Goal: Task Accomplishment & Management: Manage account settings

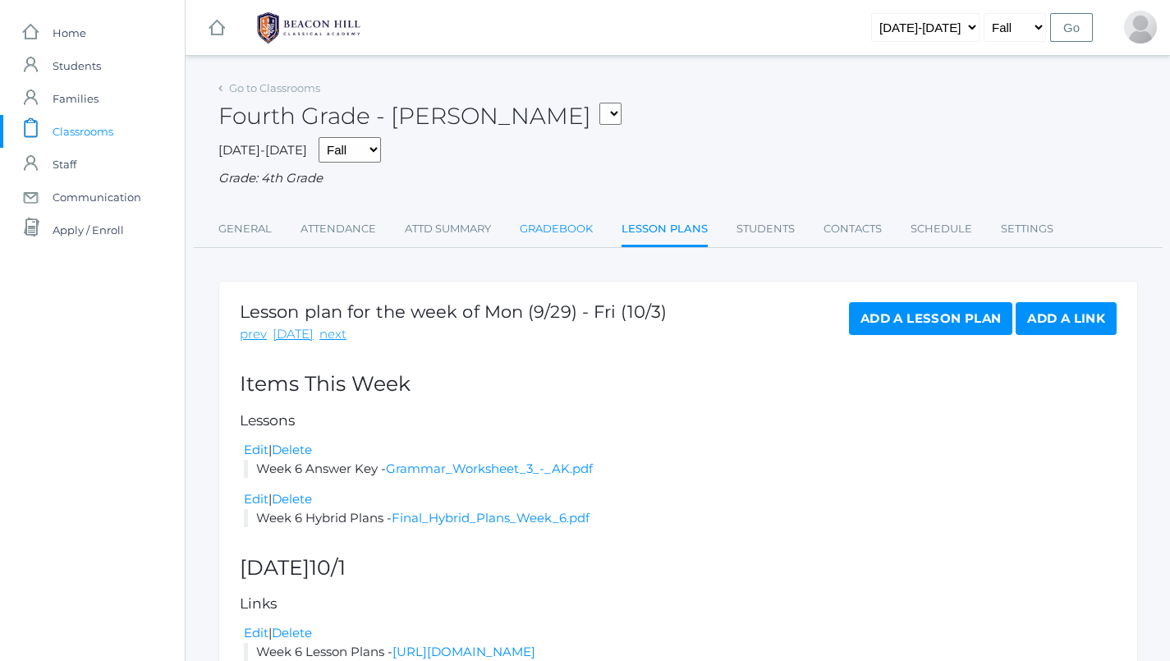
click at [555, 231] on link "Gradebook" at bounding box center [556, 229] width 73 height 33
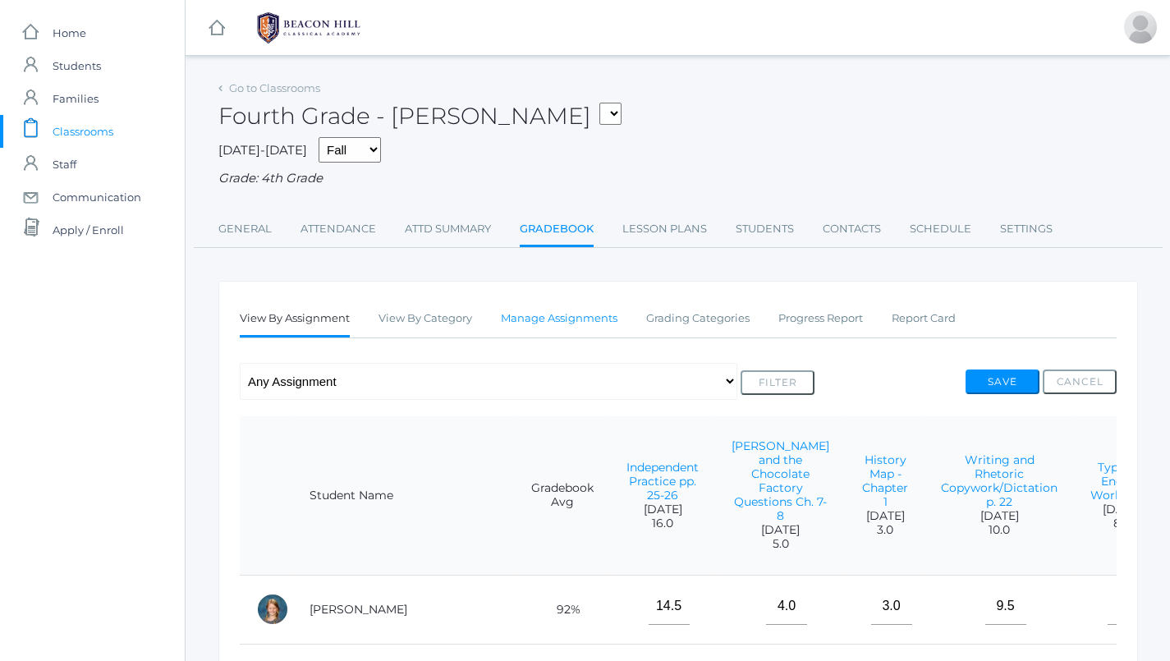
click at [552, 312] on link "Manage Assignments" at bounding box center [559, 318] width 117 height 33
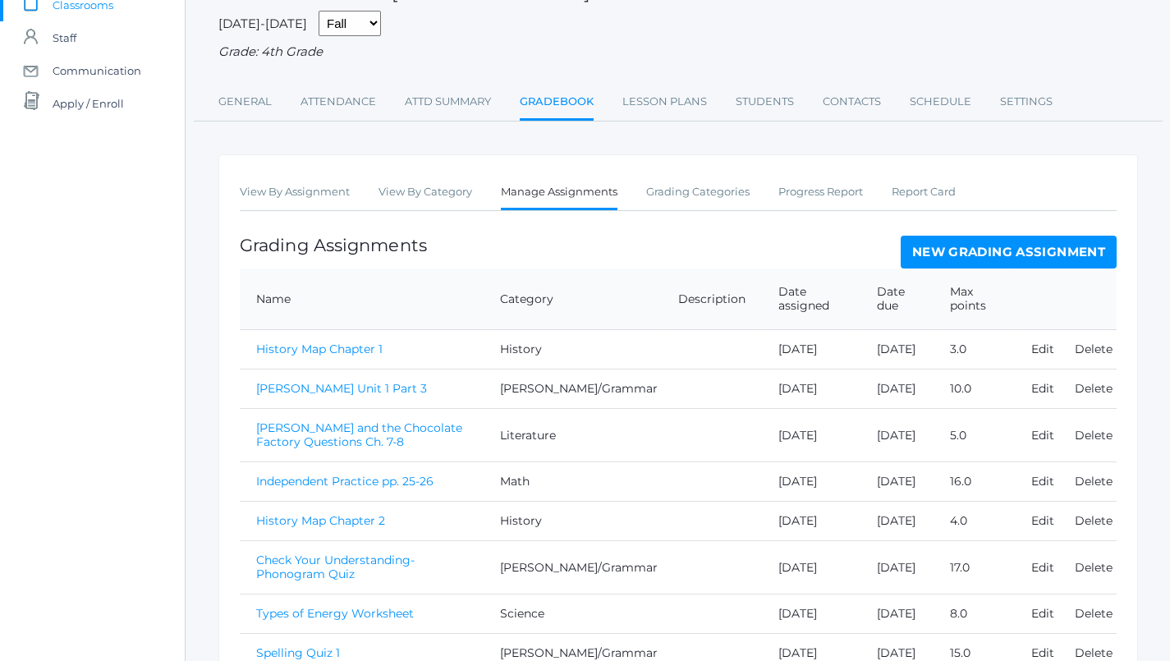
scroll to position [117, 0]
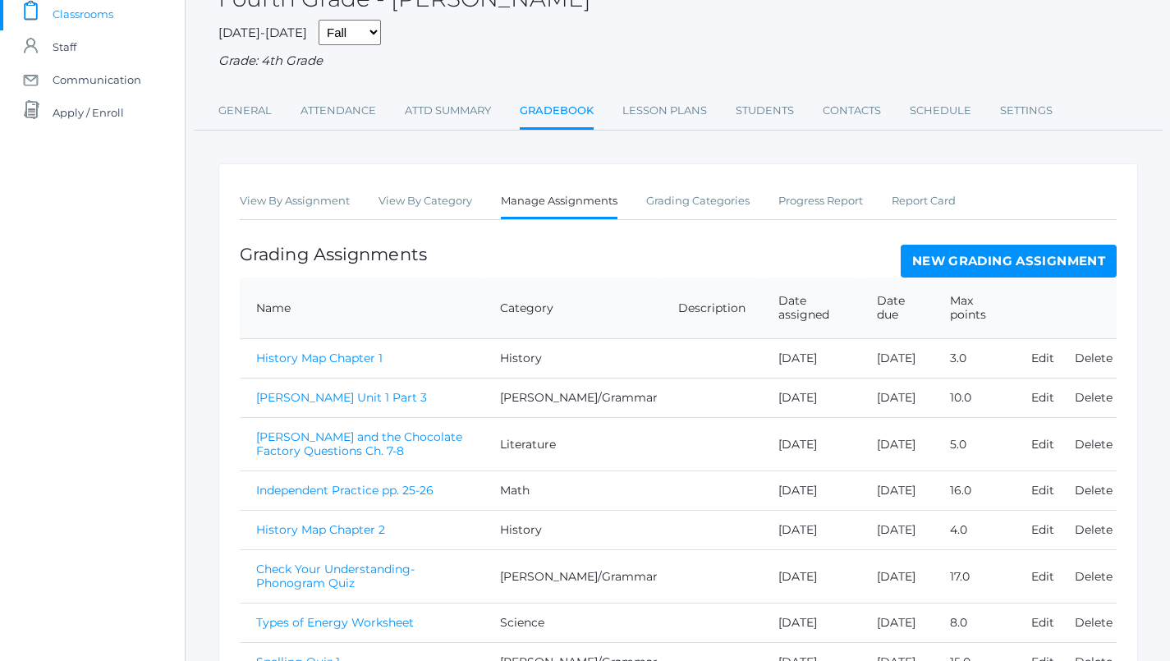
click at [996, 268] on link "New Grading Assignment" at bounding box center [1009, 261] width 216 height 33
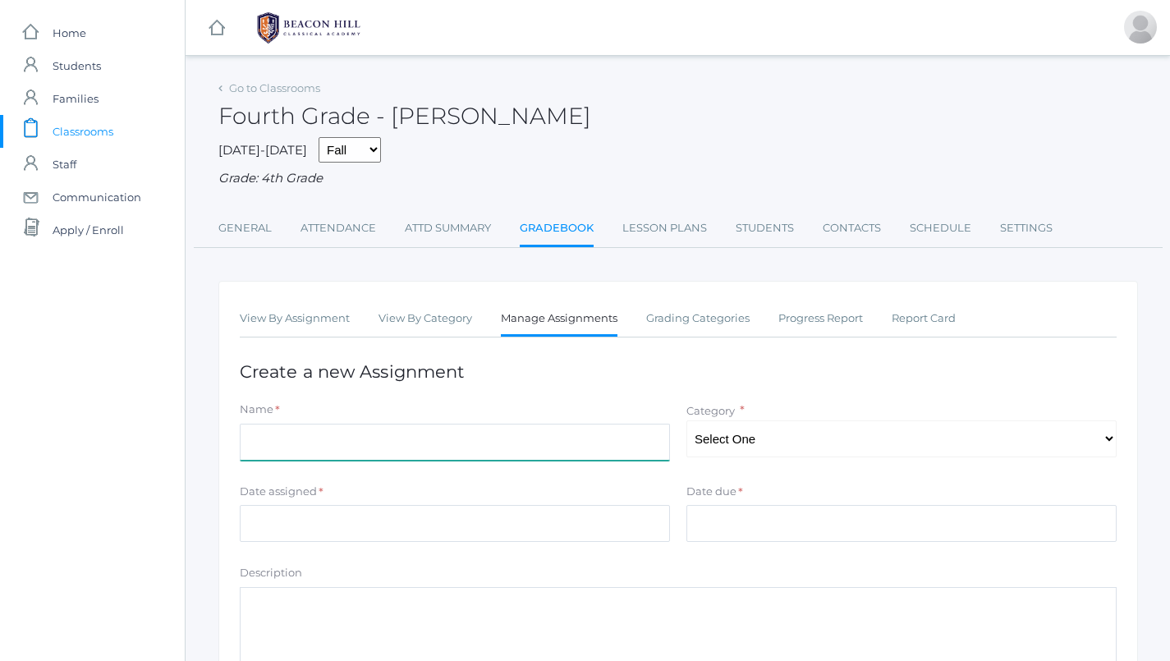
click at [539, 433] on input "Name" at bounding box center [455, 442] width 430 height 37
type input "Chapter 5 Write Your Own Fable - Published Draft"
select select "1092"
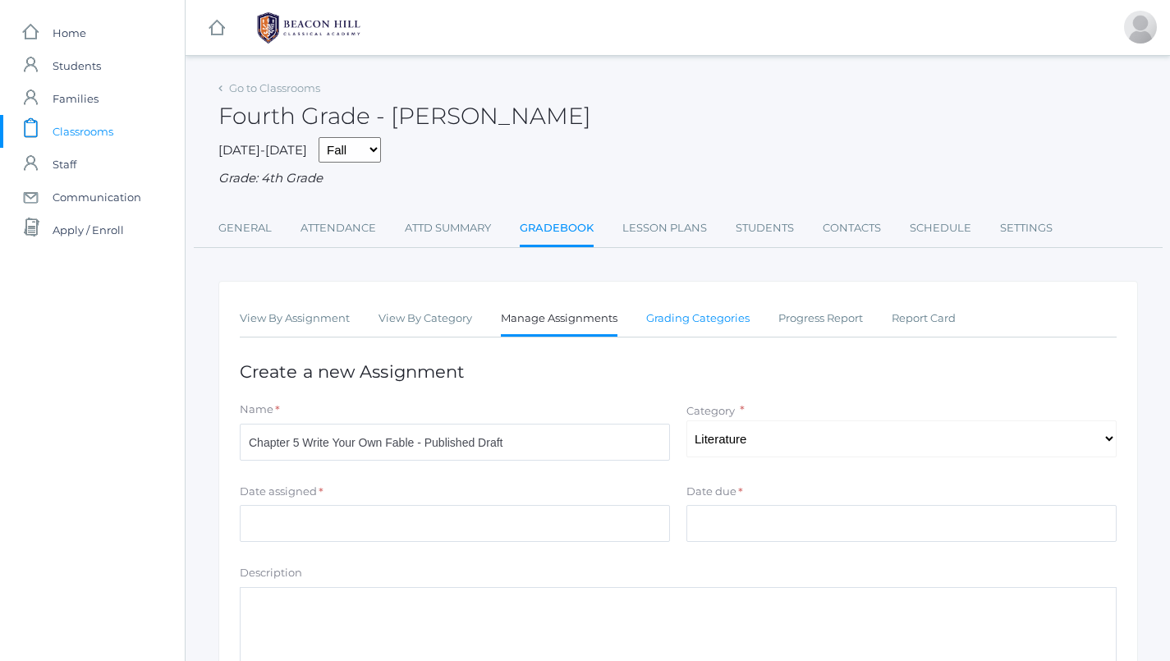
click at [710, 314] on link "Grading Categories" at bounding box center [697, 318] width 103 height 33
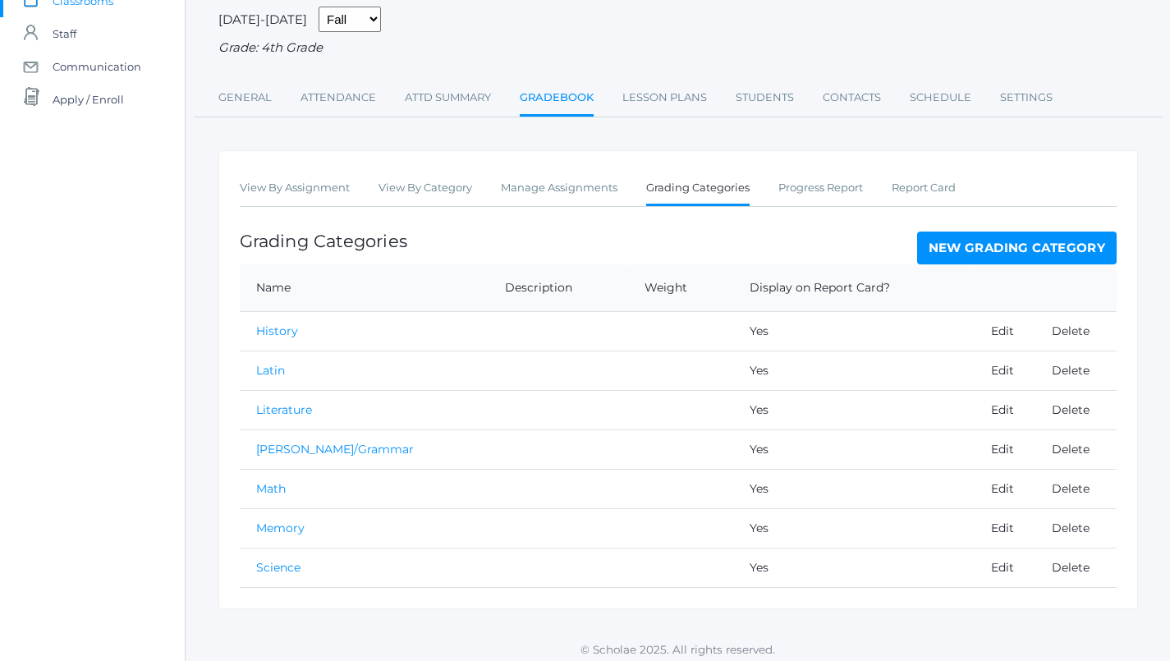
scroll to position [130, 0]
click at [996, 236] on link "New Grading Category" at bounding box center [1017, 248] width 200 height 33
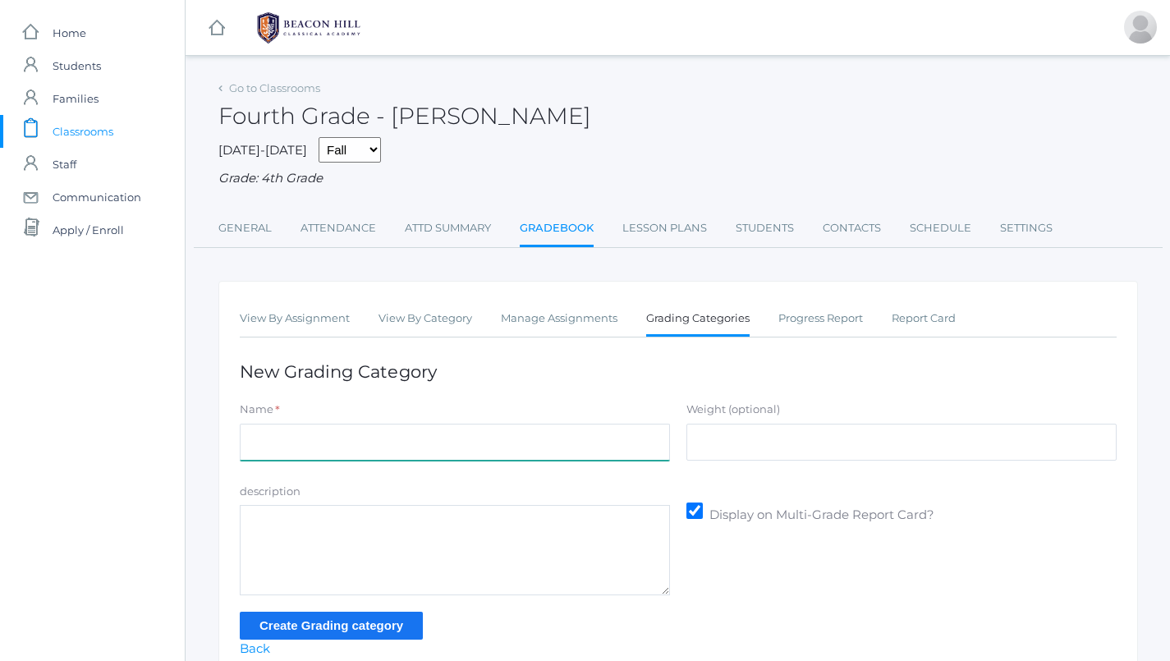
click at [558, 440] on input "Name" at bounding box center [455, 442] width 430 height 37
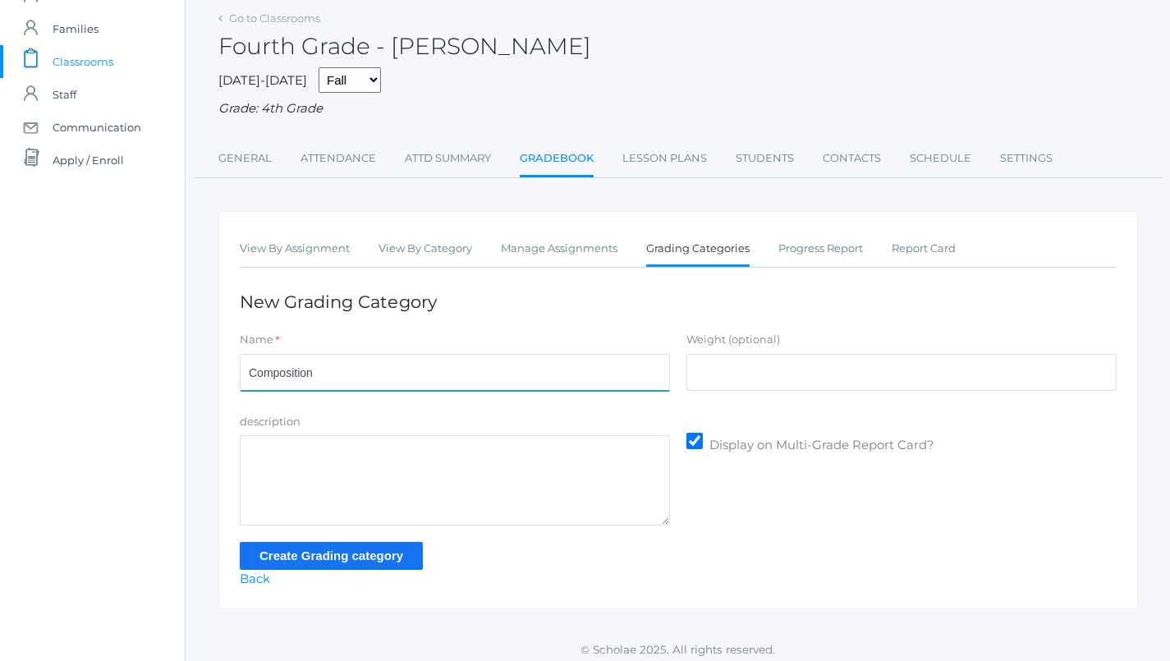
scroll to position [67, 0]
type input "Composition"
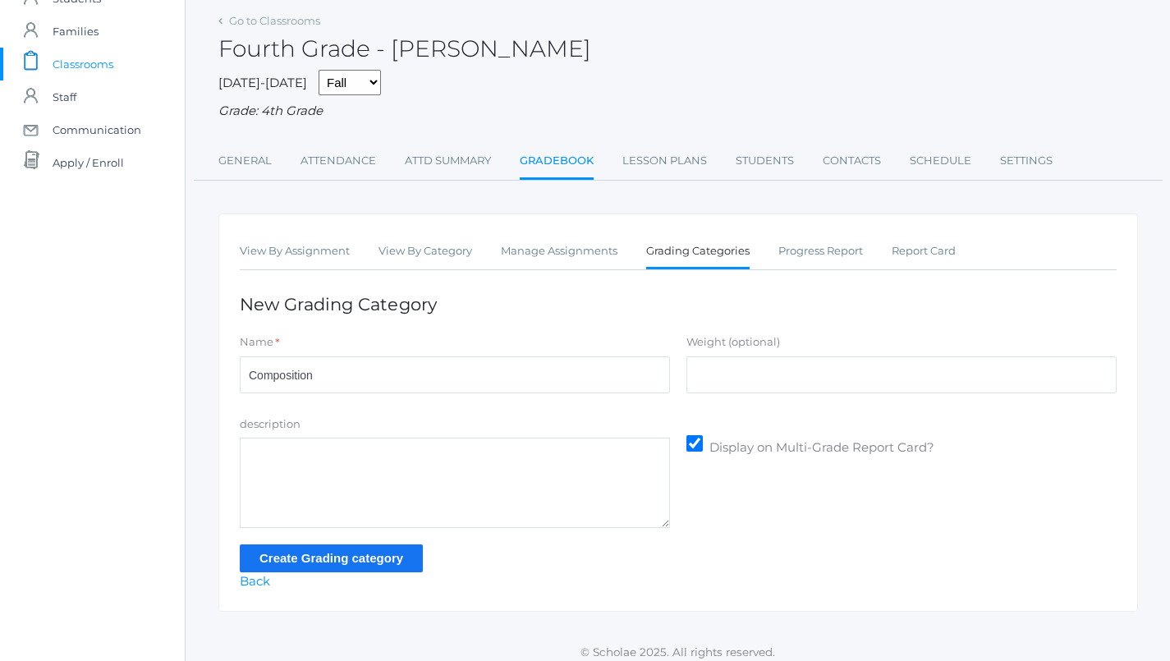
click at [392, 552] on input "Create Grading category" at bounding box center [331, 557] width 183 height 27
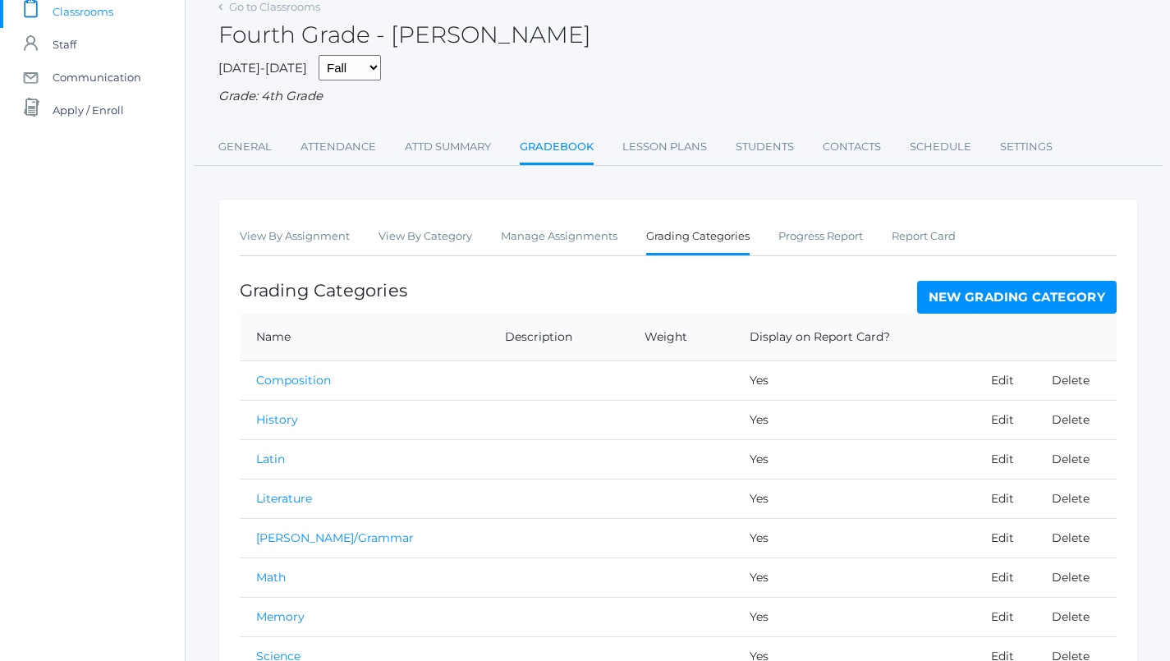
scroll to position [3, 0]
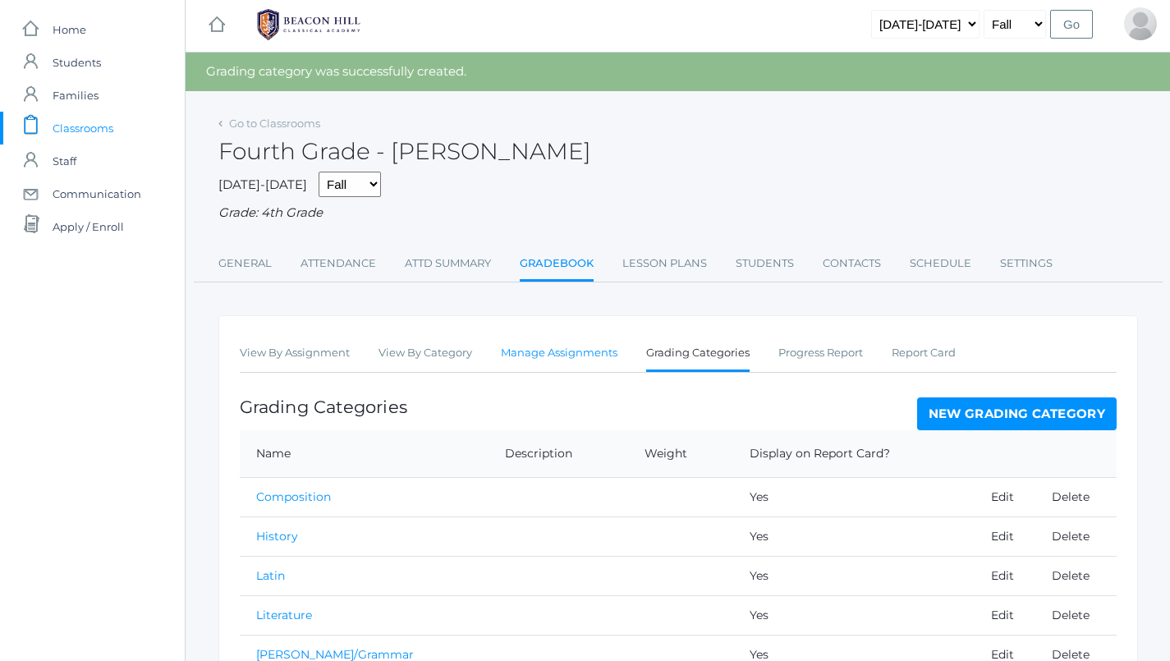
click at [571, 337] on link "Manage Assignments" at bounding box center [559, 353] width 117 height 33
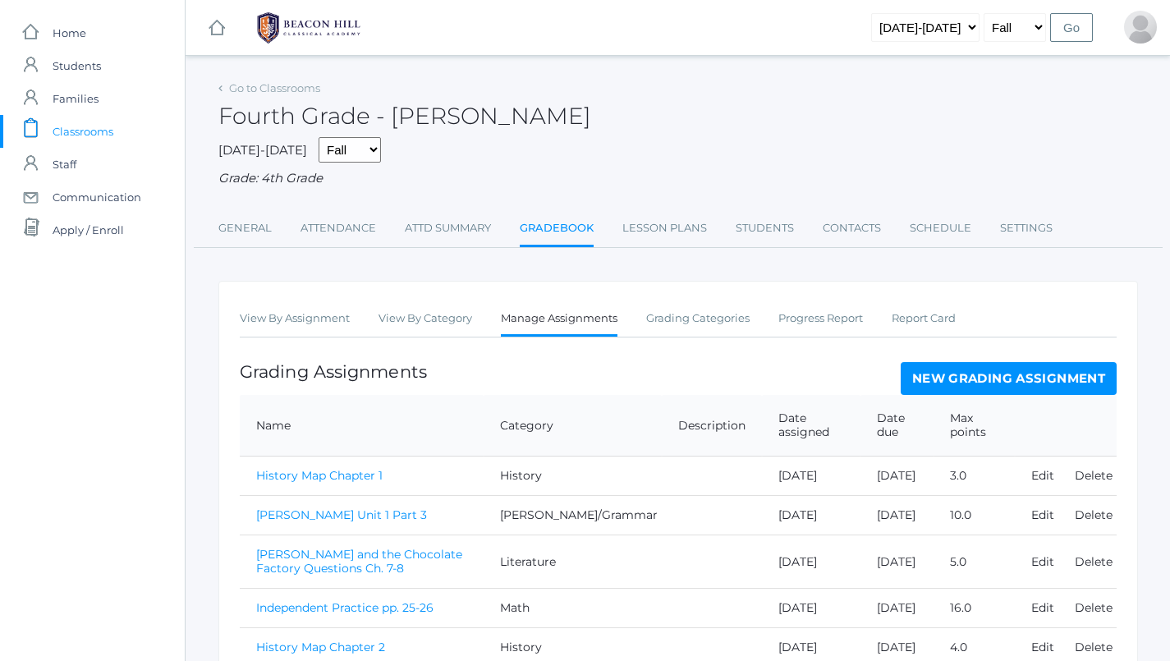
click at [963, 370] on link "New Grading Assignment" at bounding box center [1009, 378] width 216 height 33
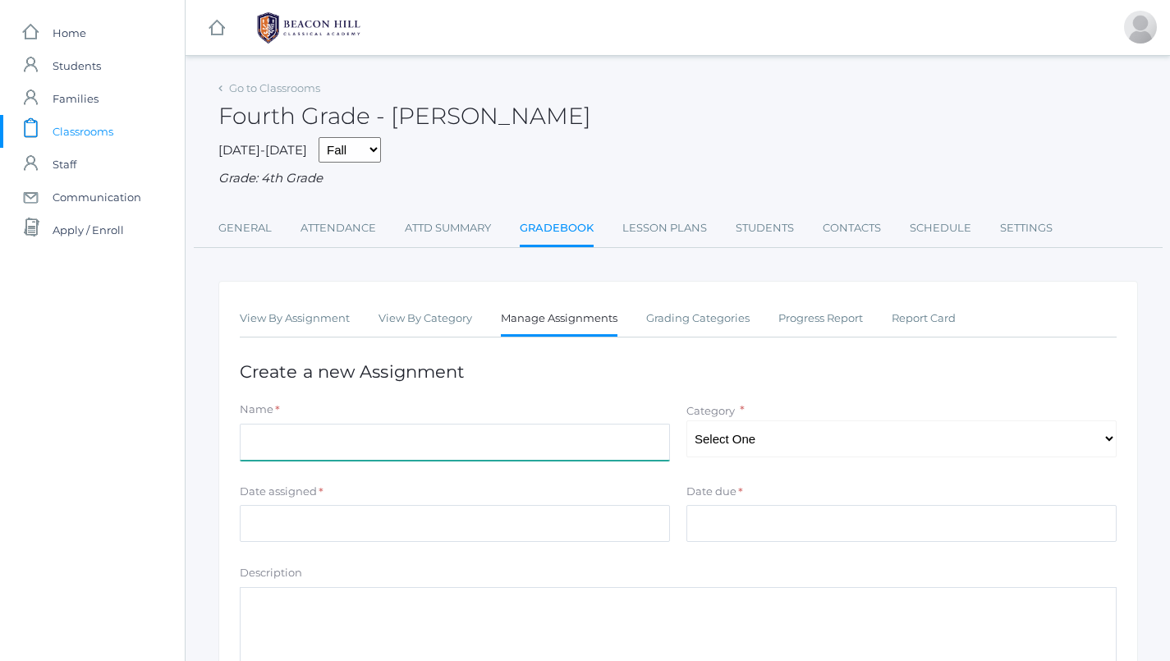
click at [346, 432] on input "Name" at bounding box center [455, 442] width 430 height 37
type input "W"
type input "Chapter 5 Write Your Own Fable - Published Draft"
select select "1261"
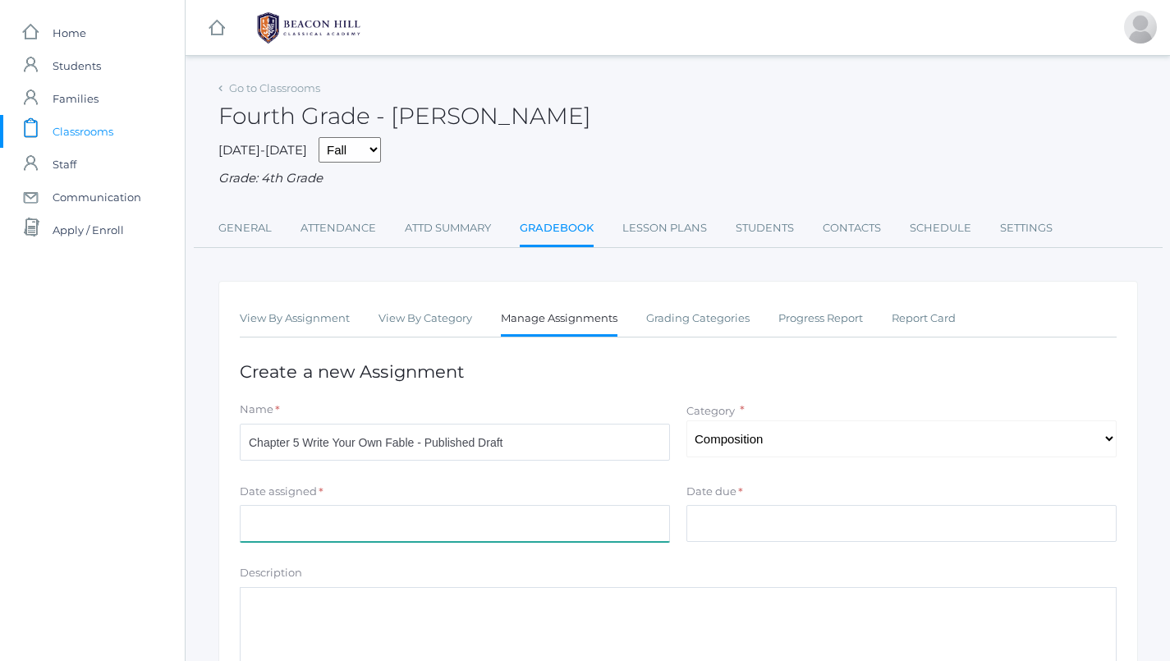
click at [511, 509] on input "Date assigned" at bounding box center [455, 523] width 430 height 37
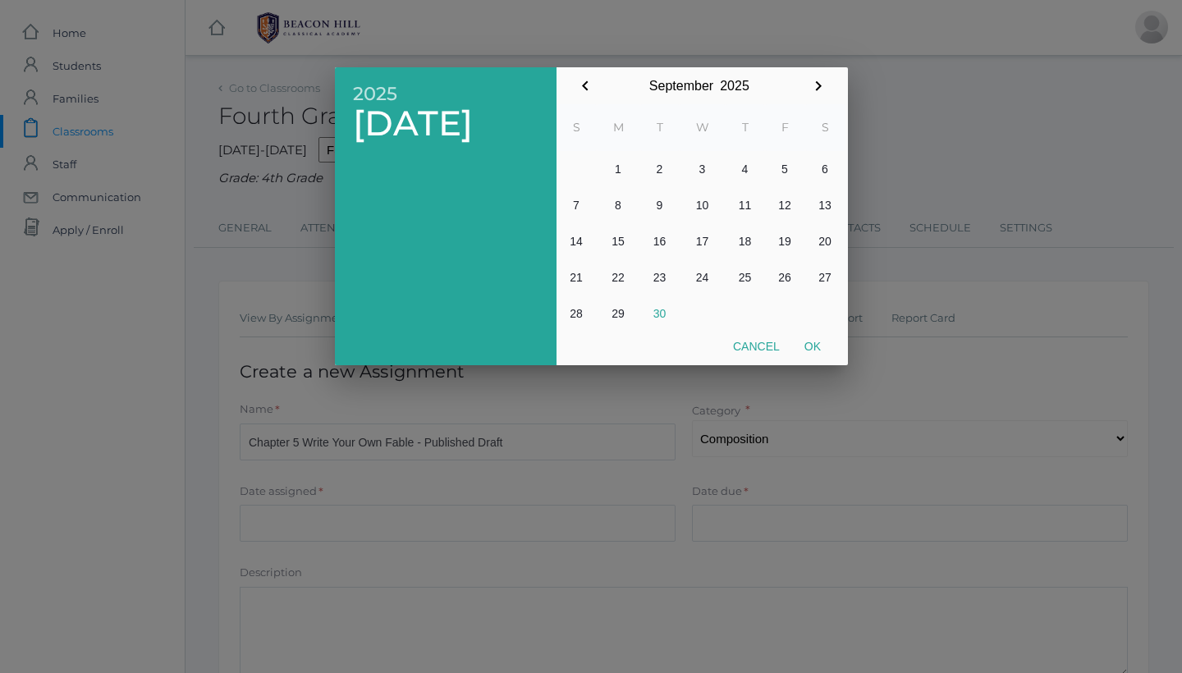
click at [704, 240] on button "17" at bounding box center [703, 241] width 46 height 36
click at [810, 342] on button "Ok" at bounding box center [812, 347] width 41 height 30
type input "[DATE]"
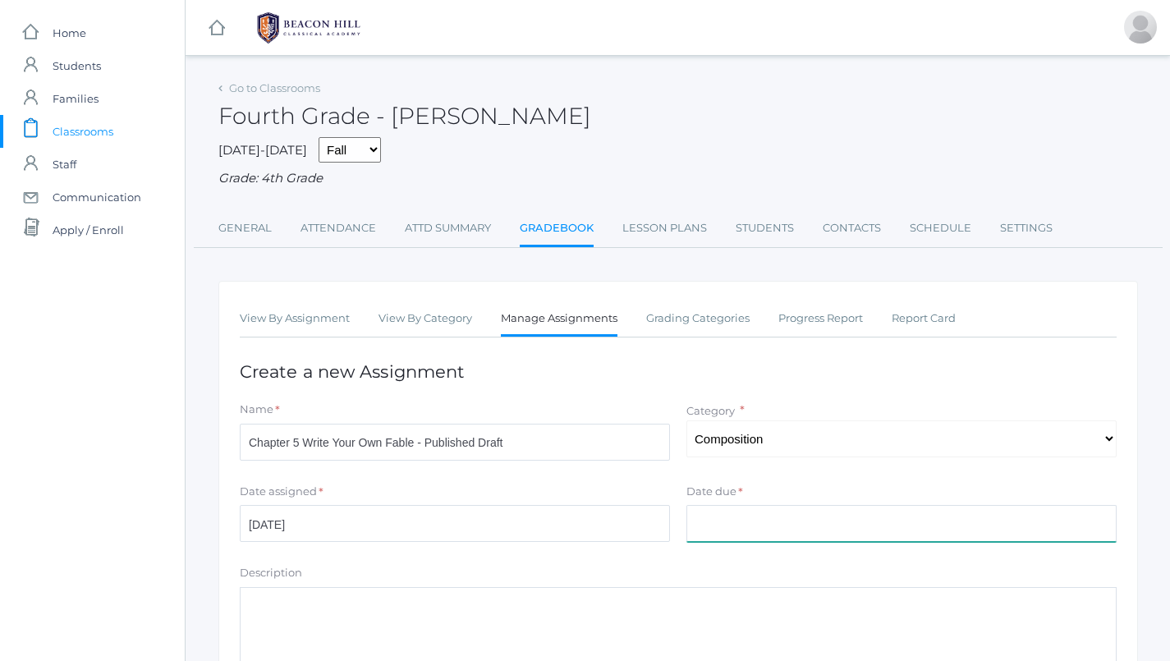
click at [787, 517] on input "Date due" at bounding box center [901, 523] width 430 height 37
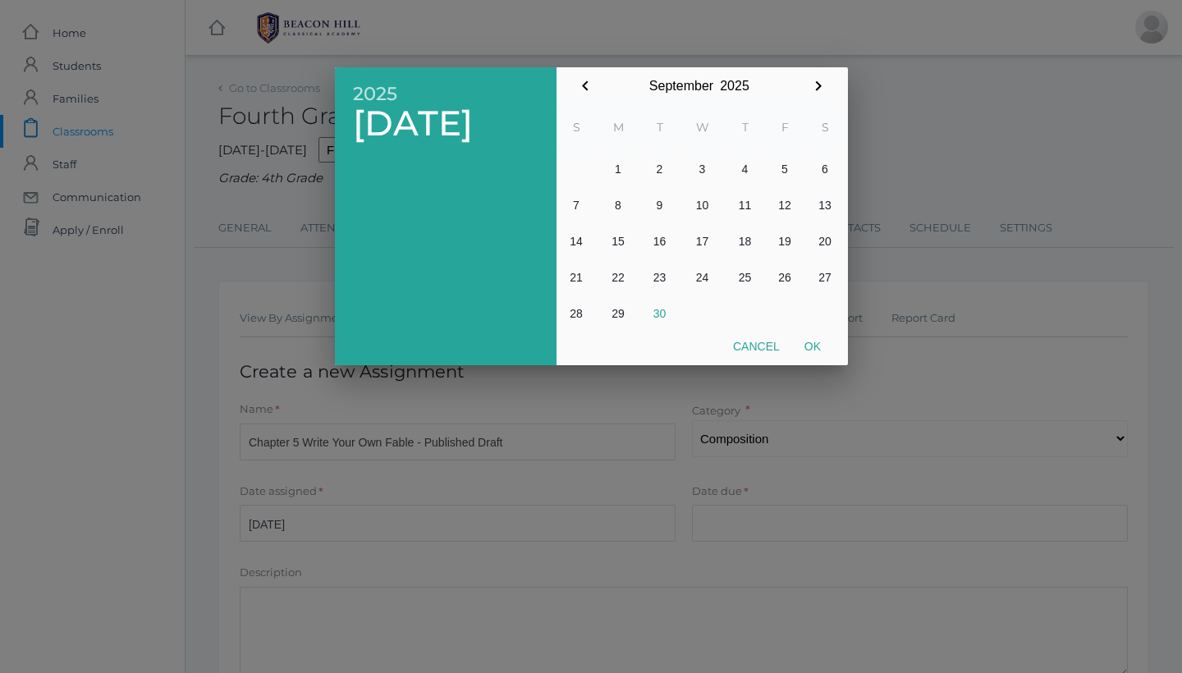
click at [701, 234] on button "17" at bounding box center [703, 241] width 46 height 36
click at [817, 342] on button "Ok" at bounding box center [812, 347] width 41 height 30
type input "[DATE]"
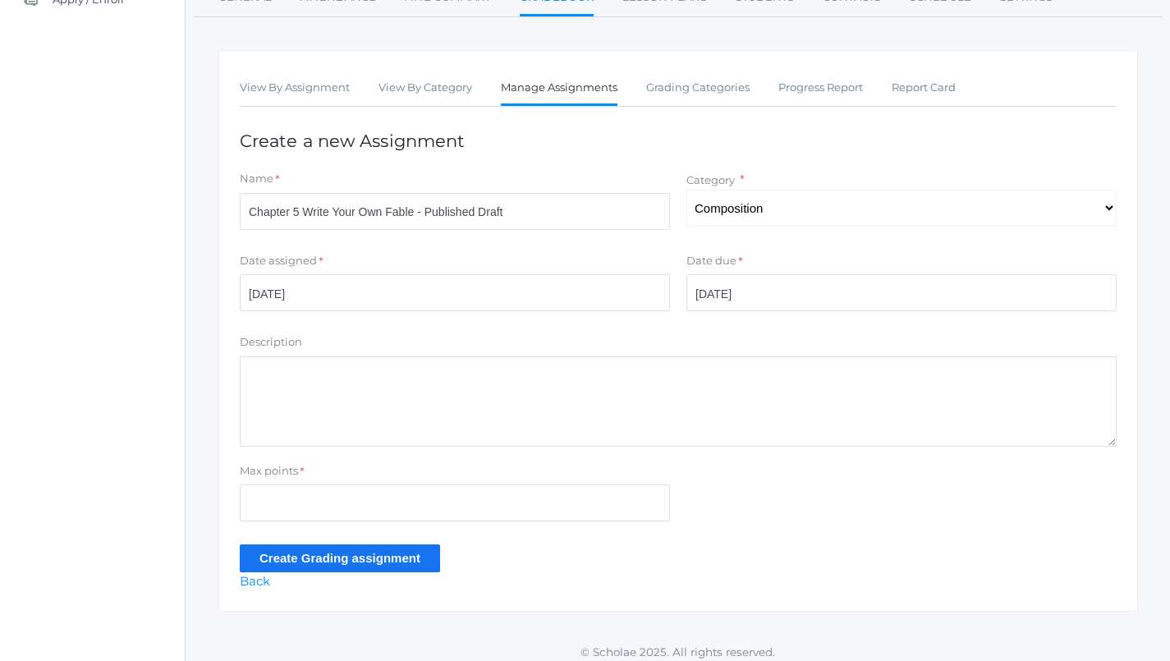
scroll to position [230, 0]
click at [400, 497] on input "Max points" at bounding box center [455, 503] width 430 height 37
type input "20"
click at [412, 545] on input "Create Grading assignment" at bounding box center [340, 558] width 200 height 27
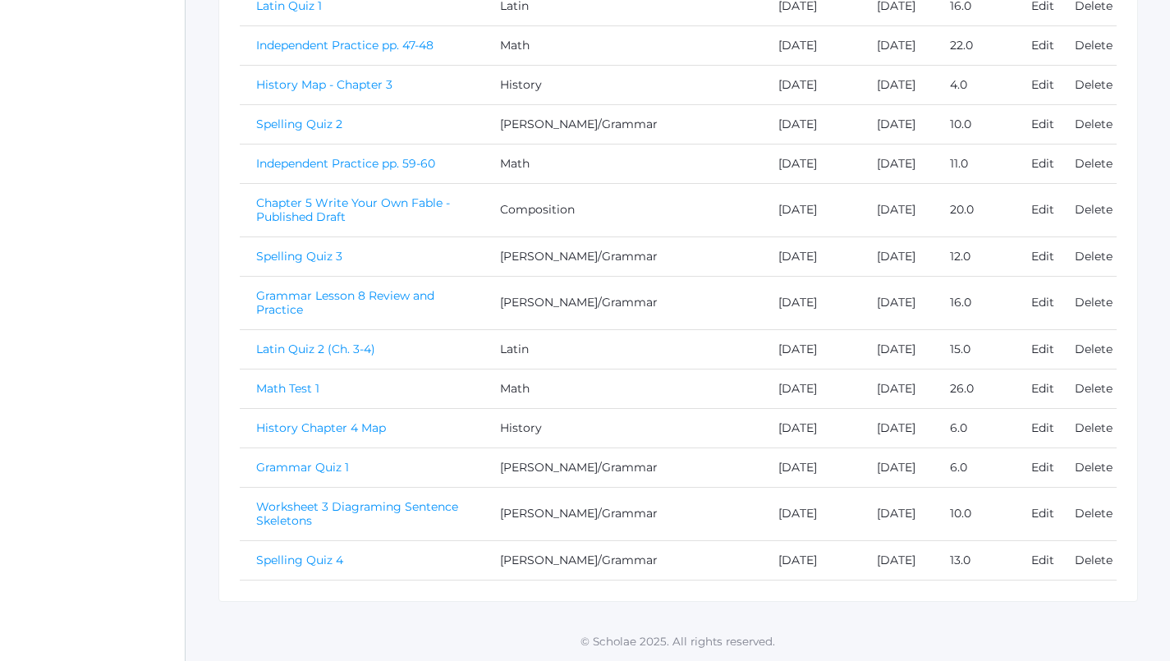
scroll to position [933, 1]
click at [379, 224] on link "Chapter 5 Write Your Own Fable - Published Draft" at bounding box center [352, 209] width 194 height 29
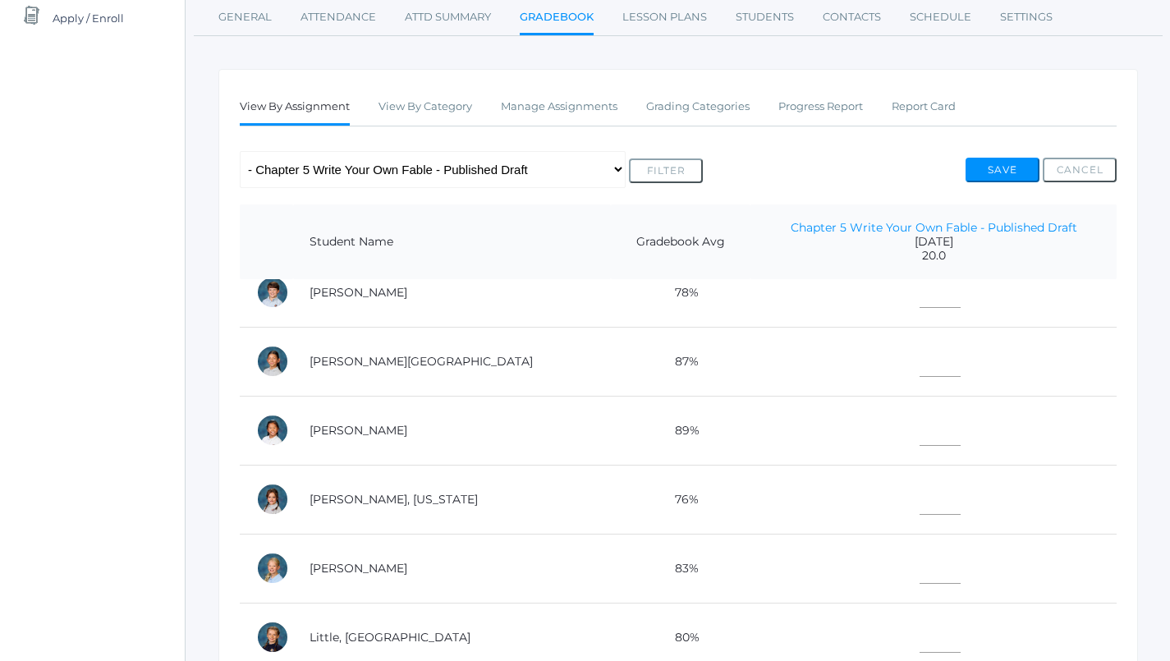
scroll to position [397, 0]
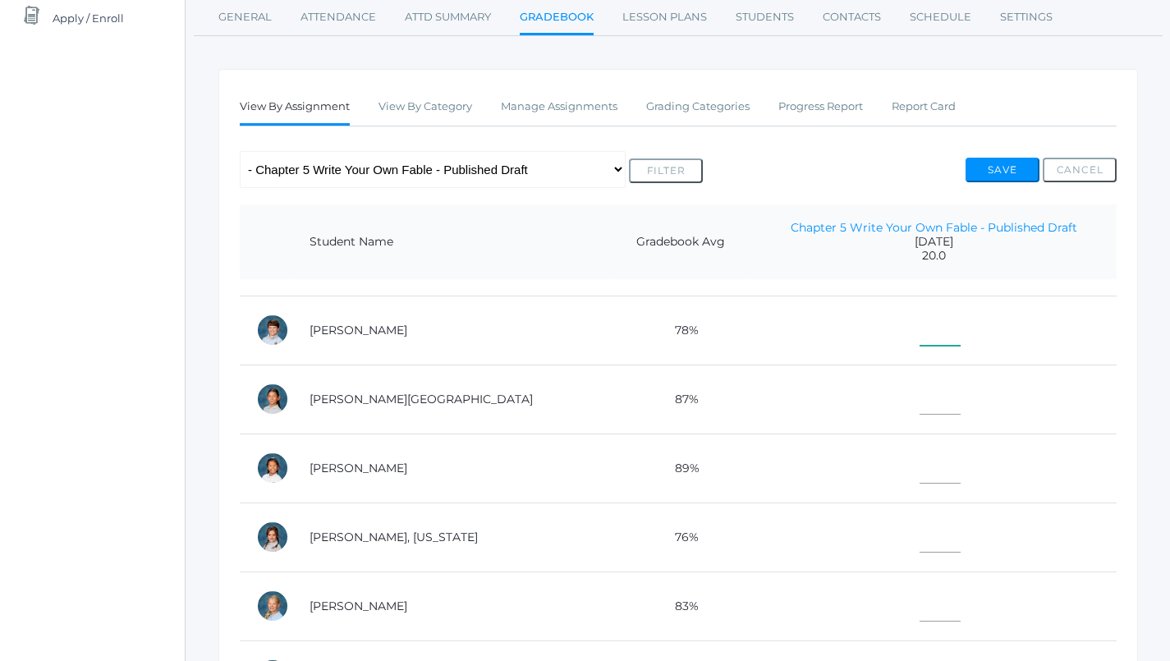
click at [920, 332] on input"] "text" at bounding box center [940, 327] width 41 height 37
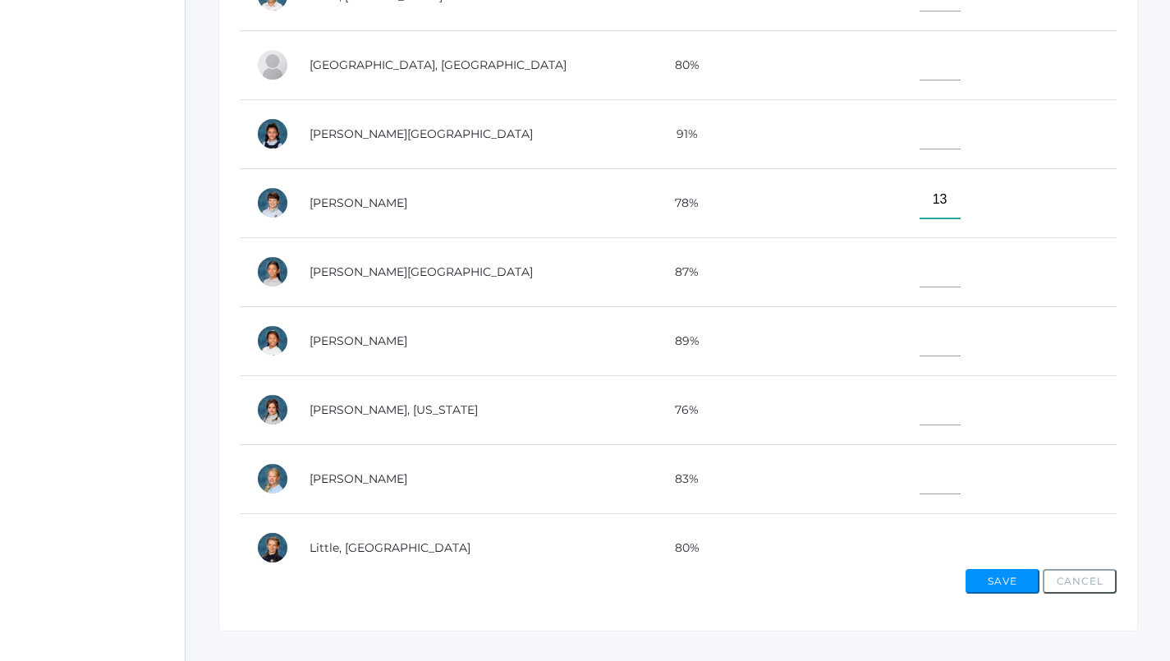
scroll to position [222, 0]
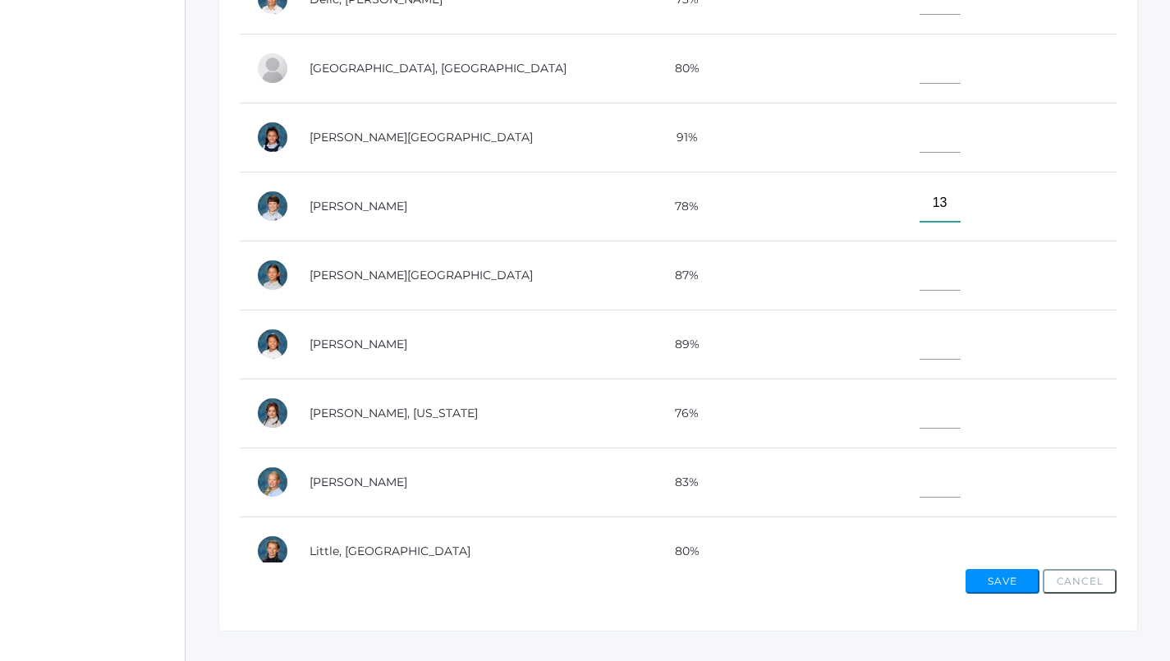
type input"] "13"
click at [920, 127] on input"] "text" at bounding box center [940, 134] width 41 height 37
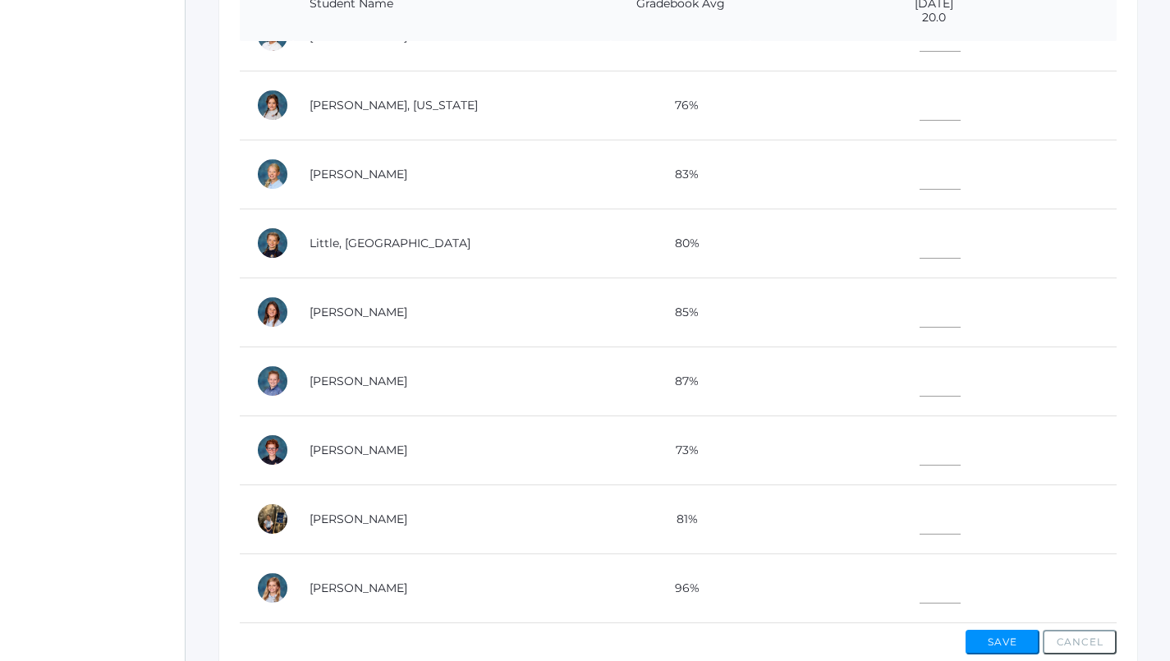
scroll to position [603, 0]
type input"] "20"
click at [920, 511] on input"] "text" at bounding box center [940, 516] width 41 height 37
type input"] "18"
click at [920, 568] on input"] "text" at bounding box center [940, 584] width 41 height 37
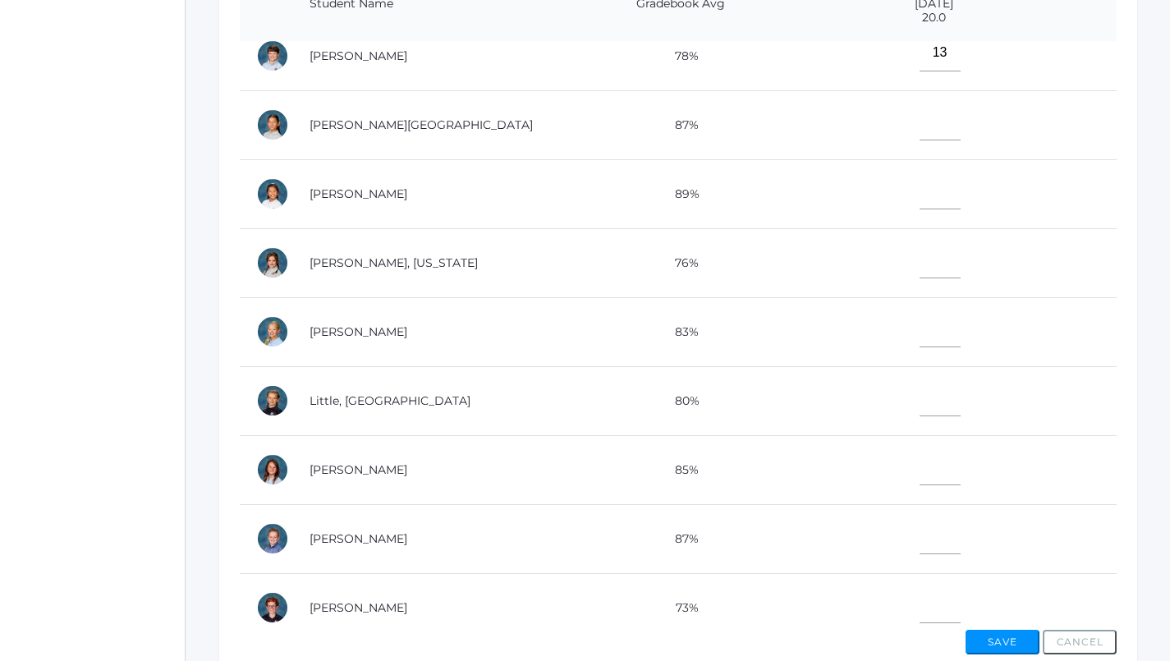
scroll to position [432, 0]
type input"] "20"
click at [920, 251] on input"] "text" at bounding box center [940, 261] width 41 height 37
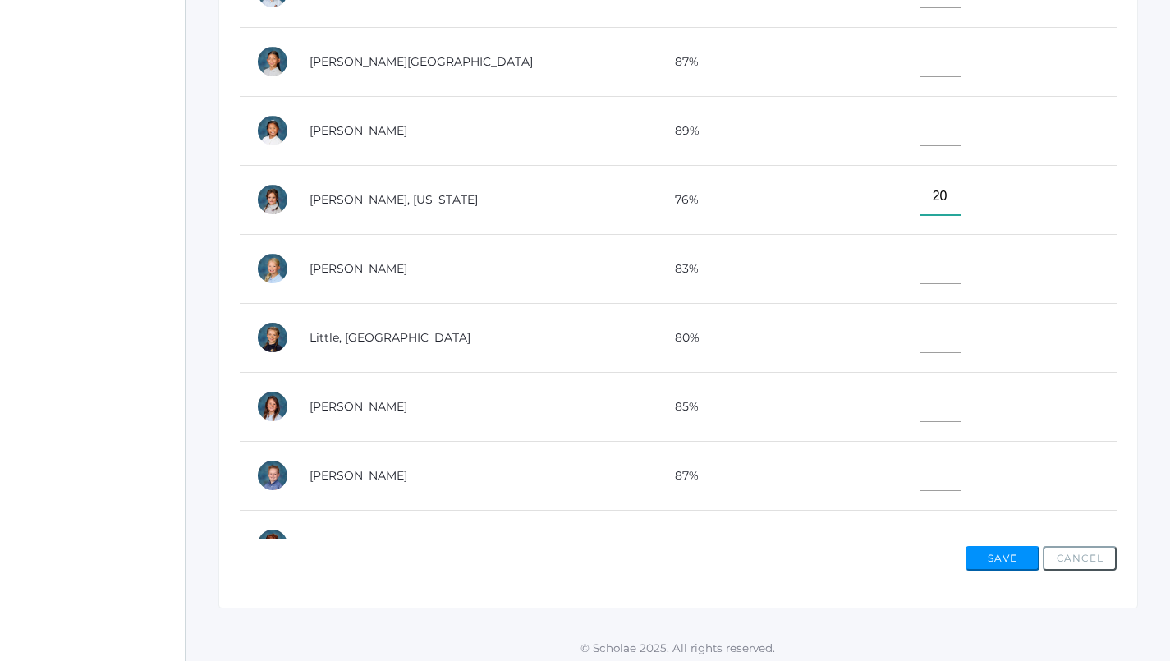
scroll to position [451, 0]
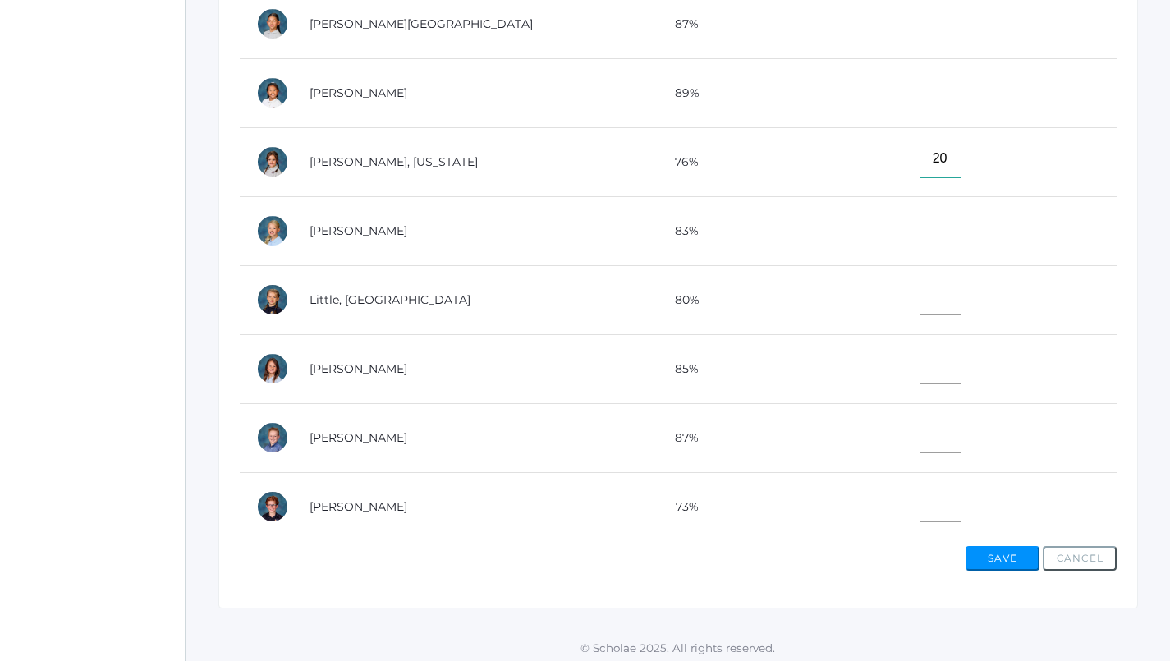
type input"] "20"
click at [920, 301] on input"] "text" at bounding box center [940, 296] width 41 height 37
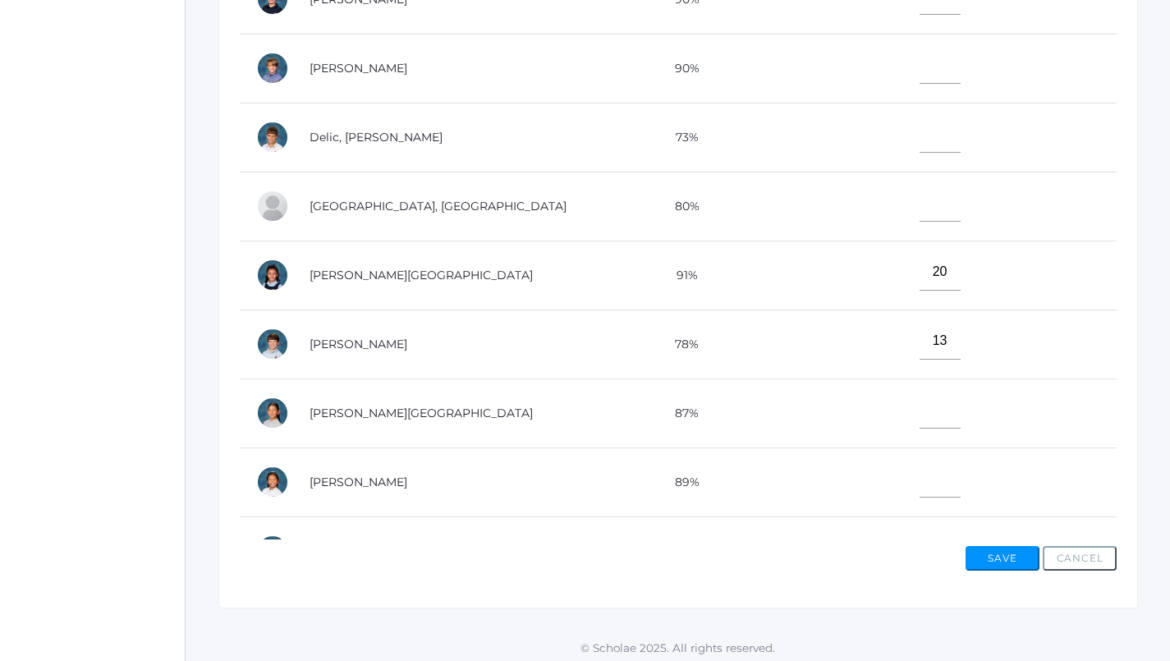
scroll to position [53, 0]
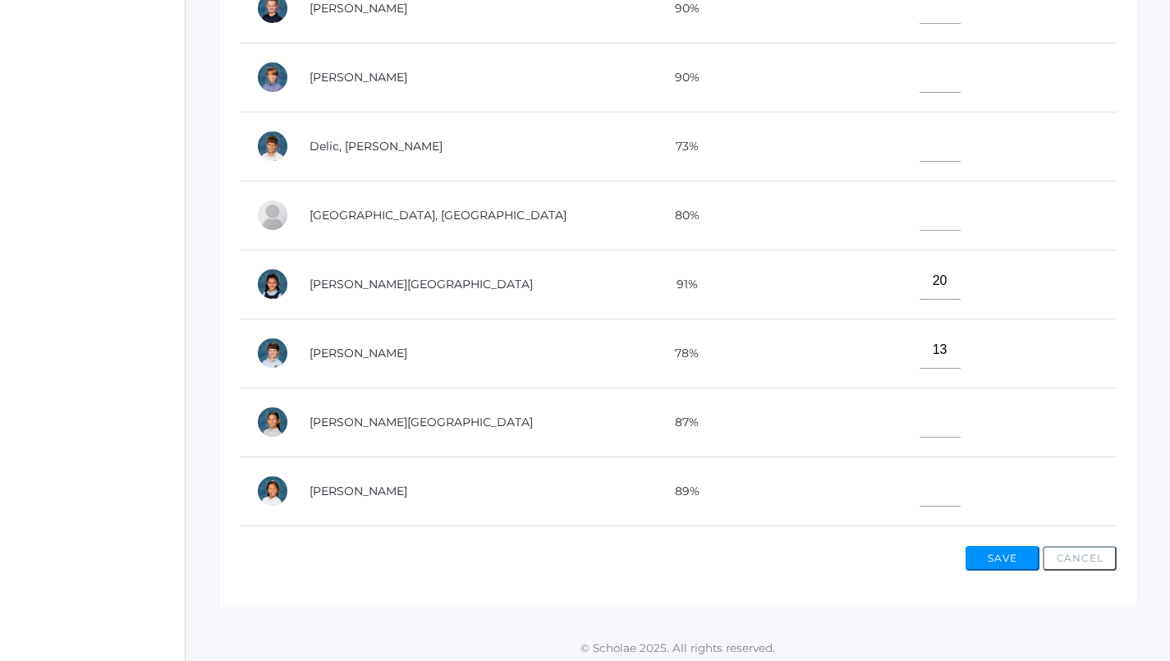
type input"] "20"
click at [920, 70] on input"] "text" at bounding box center [940, 74] width 41 height 37
type input"] "20"
click at [920, 484] on input"] "text" at bounding box center [940, 488] width 41 height 37
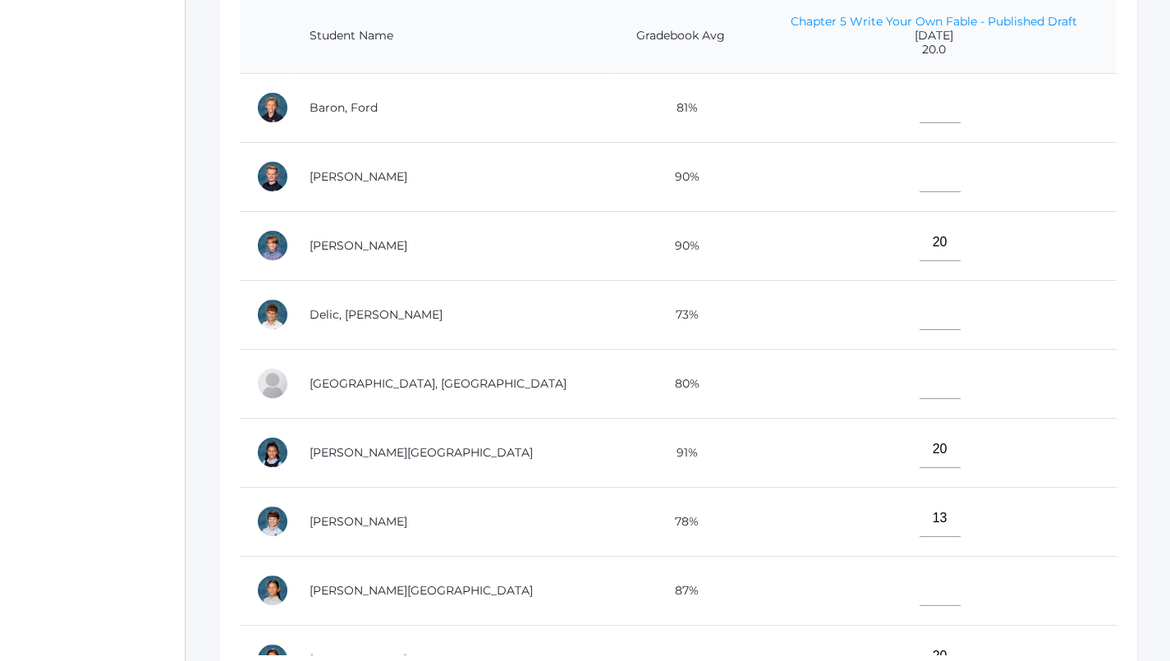
scroll to position [388, 0]
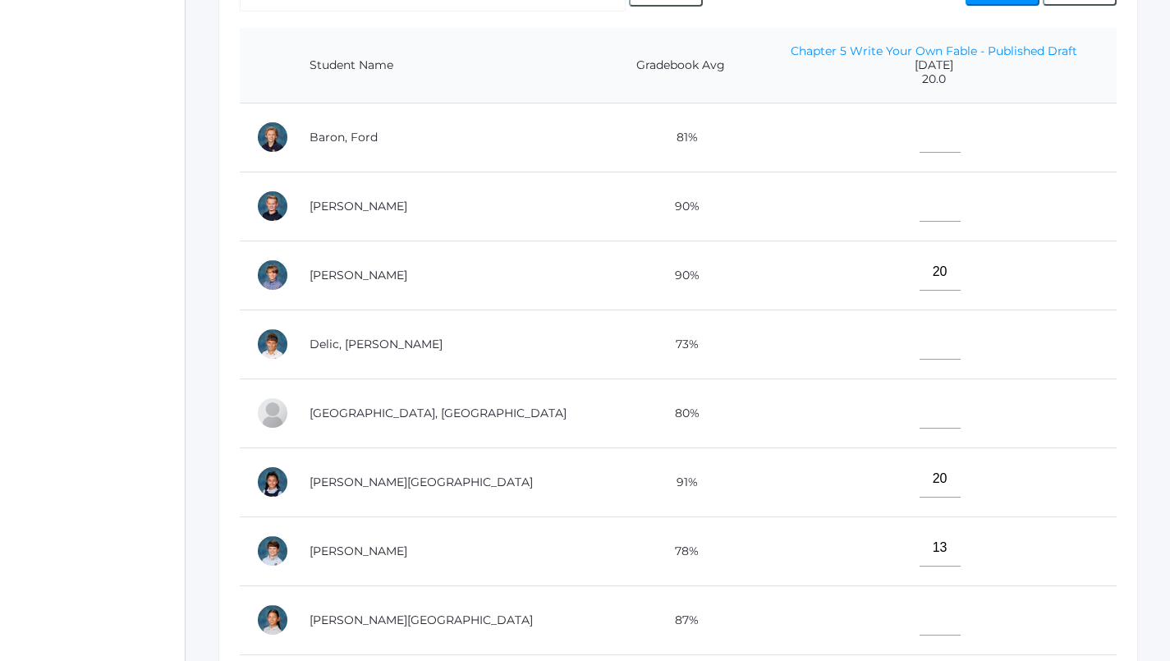
type input"] "20"
click at [920, 207] on input"] "text" at bounding box center [940, 203] width 41 height 37
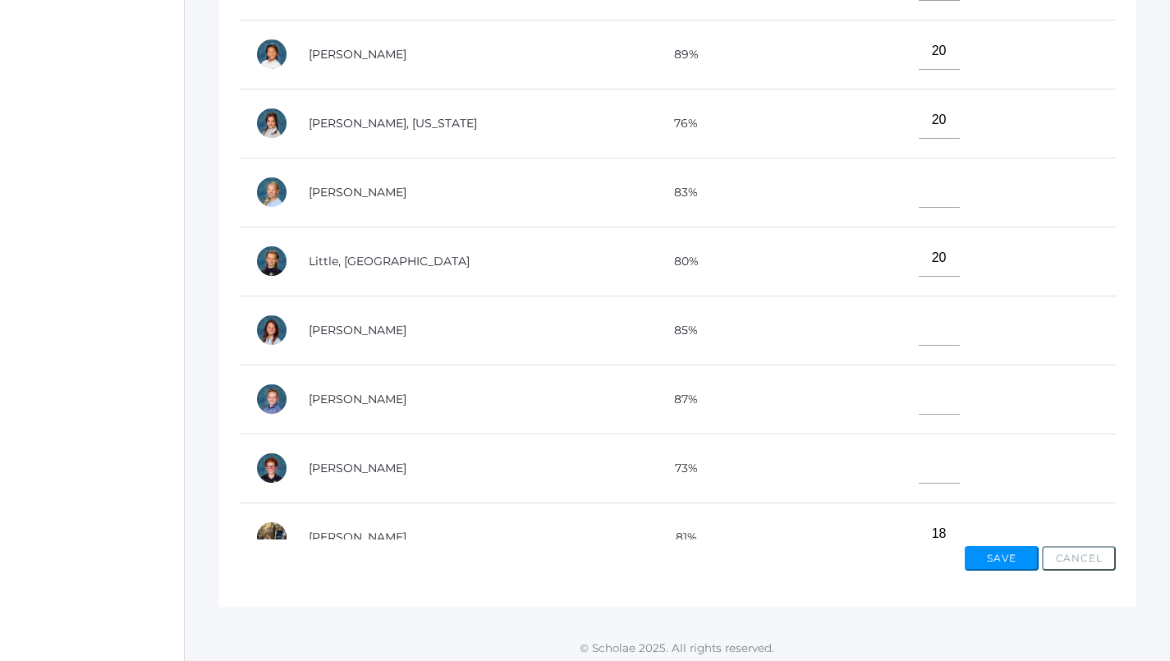
scroll to position [501, 0]
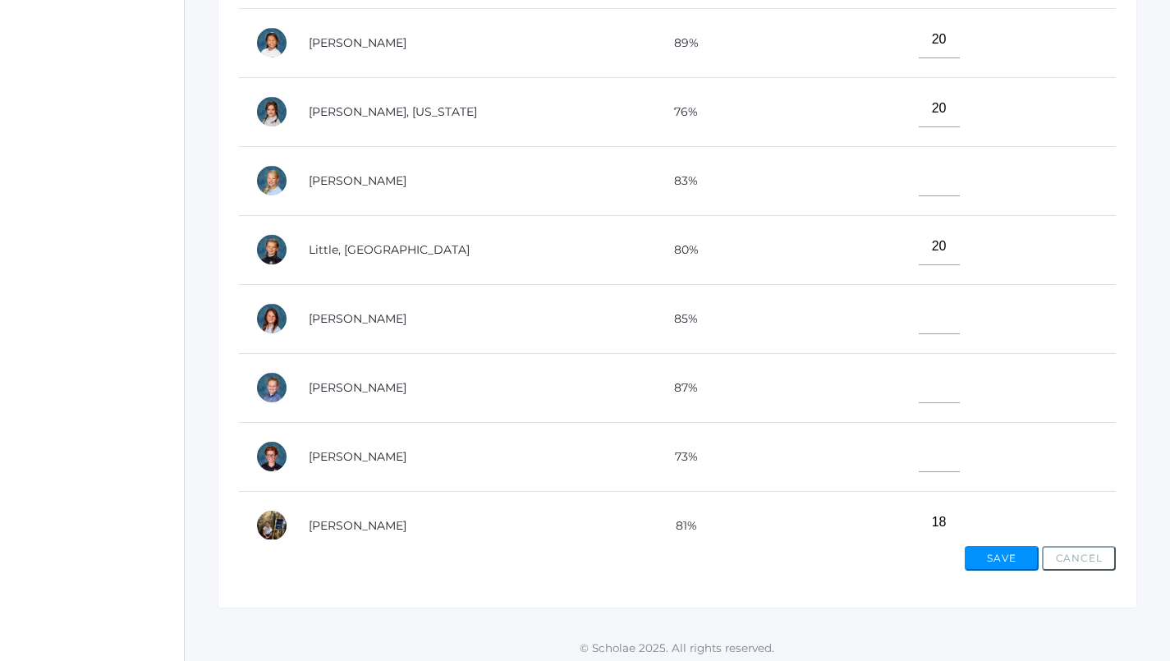
type input"] "20"
click at [919, 367] on input"] "text" at bounding box center [939, 384] width 41 height 37
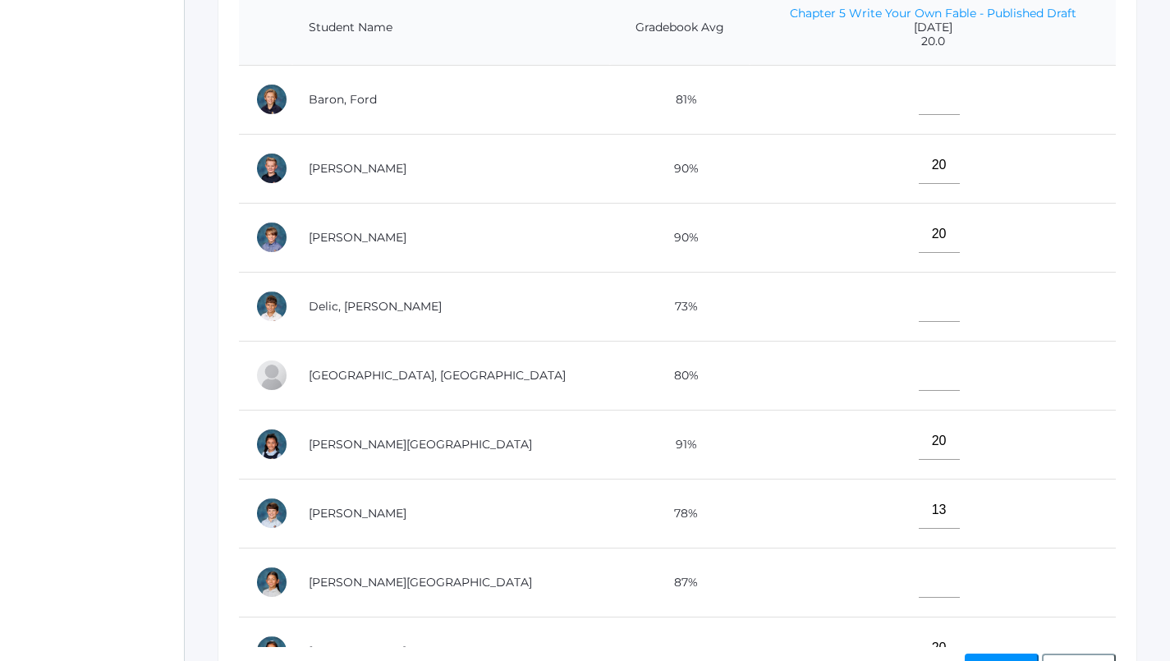
scroll to position [426, 1]
type input"] "13"
click at [919, 99] on input"] "text" at bounding box center [939, 96] width 41 height 37
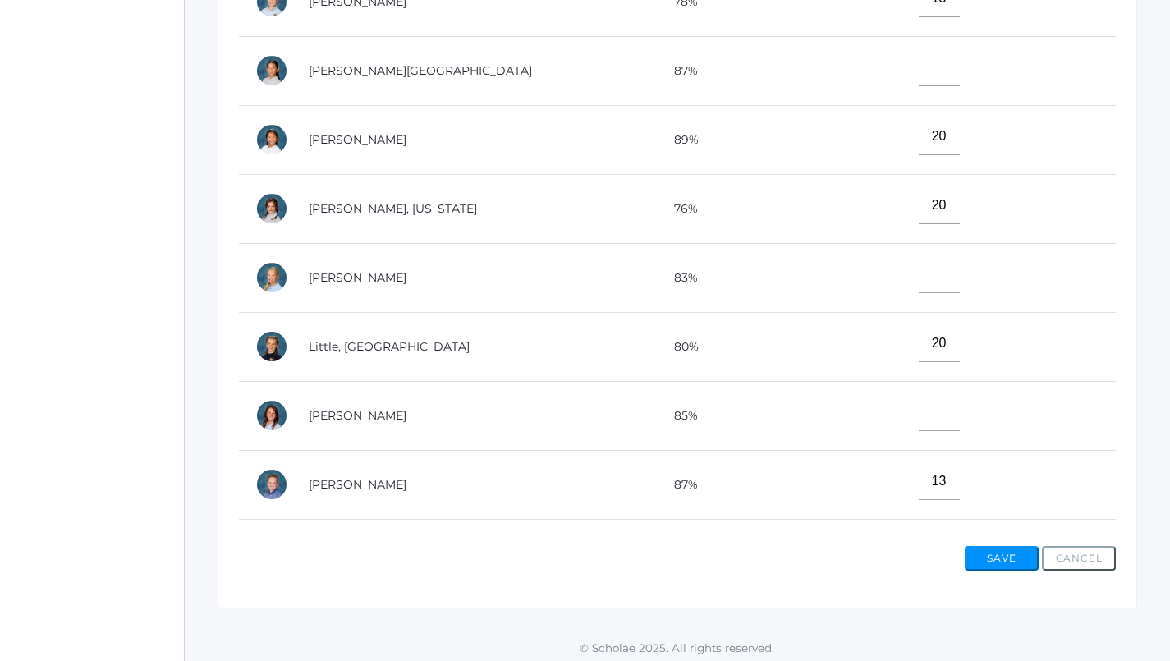
scroll to position [406, 0]
type input"] "25"
click at [919, 276] on input"] "text" at bounding box center [939, 273] width 41 height 37
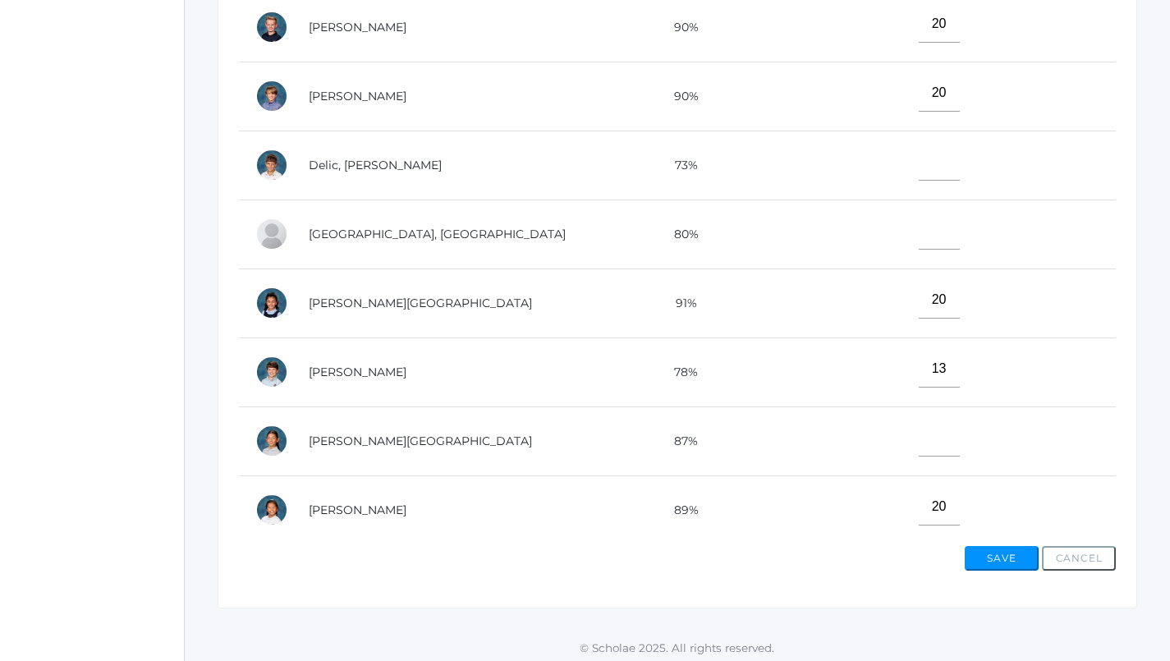
scroll to position [21, 0]
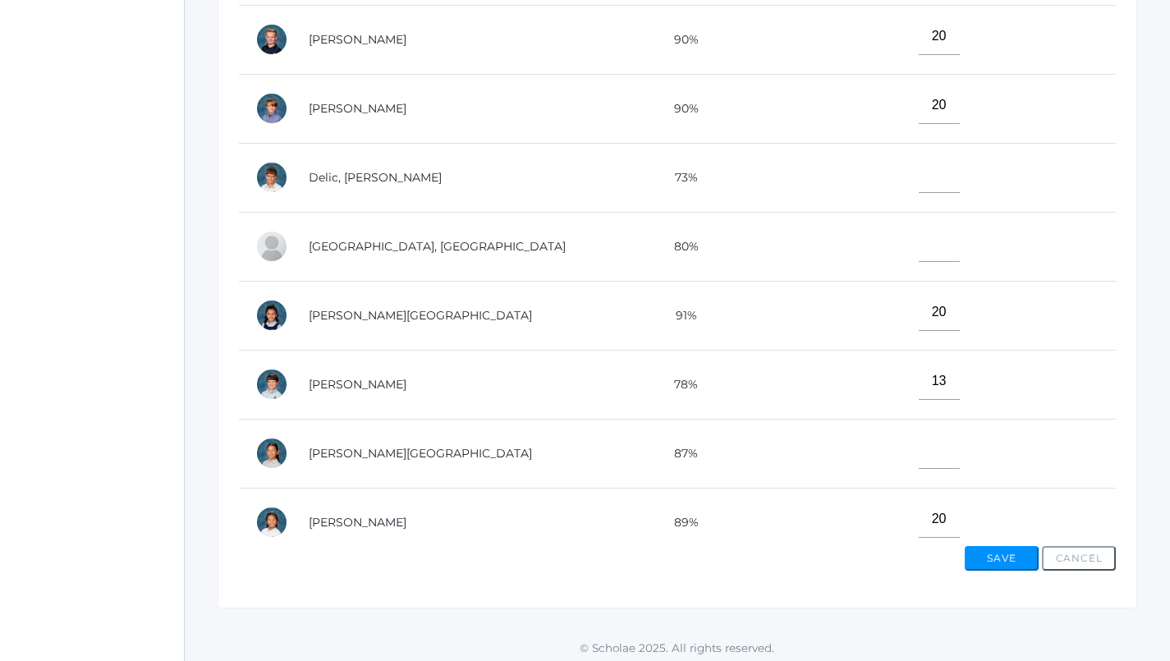
type input"] "20"
click at [919, 178] on input"] "text" at bounding box center [939, 174] width 41 height 37
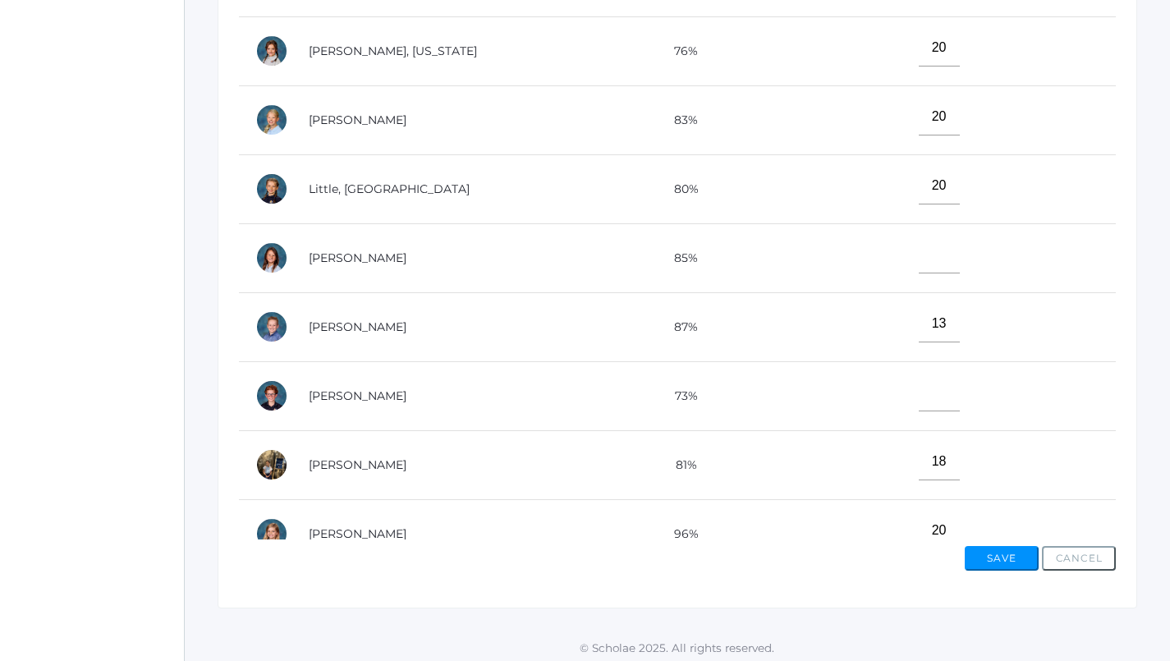
scroll to position [568, 0]
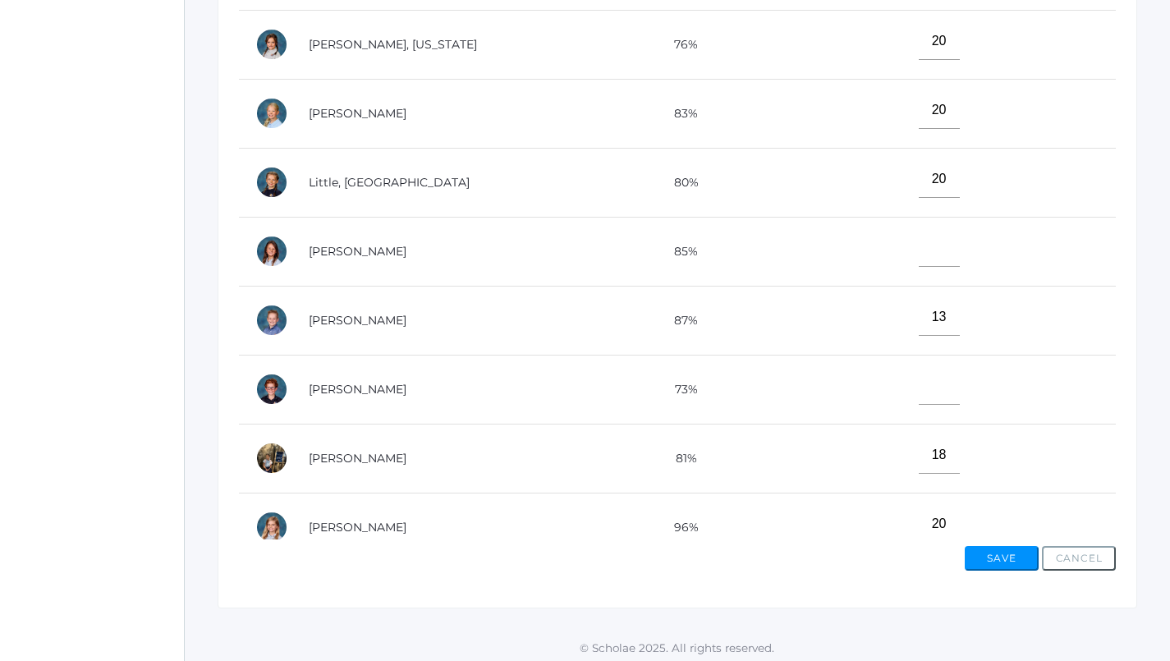
type input"] "18"
click at [919, 380] on input"] "text" at bounding box center [939, 386] width 41 height 37
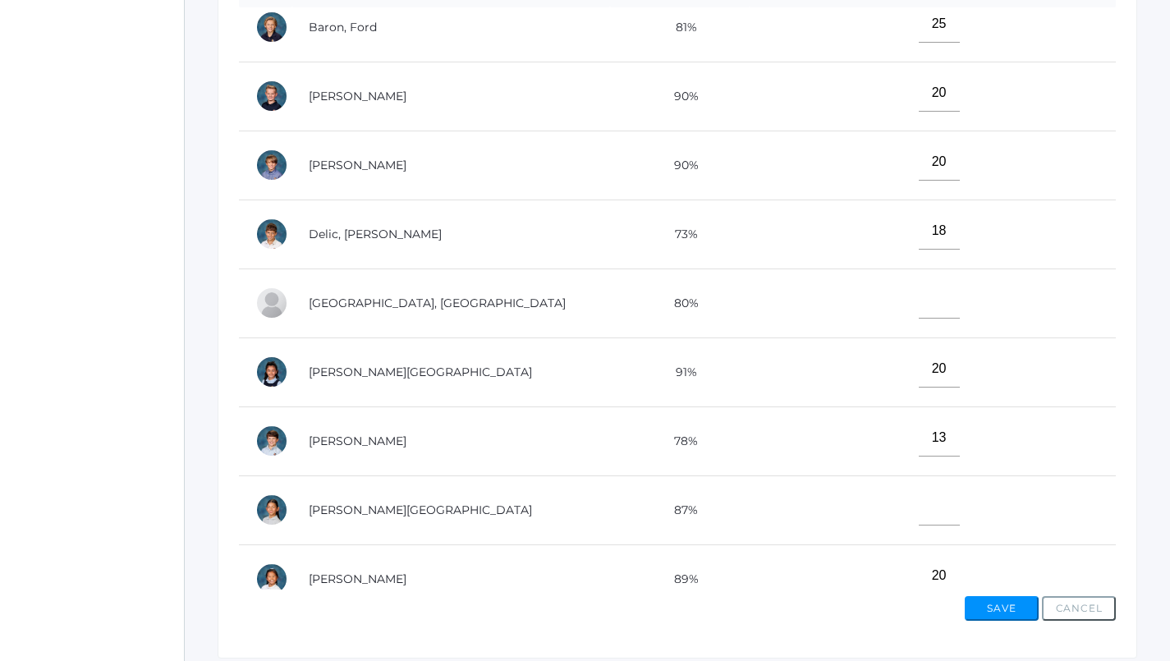
scroll to position [57, 0]
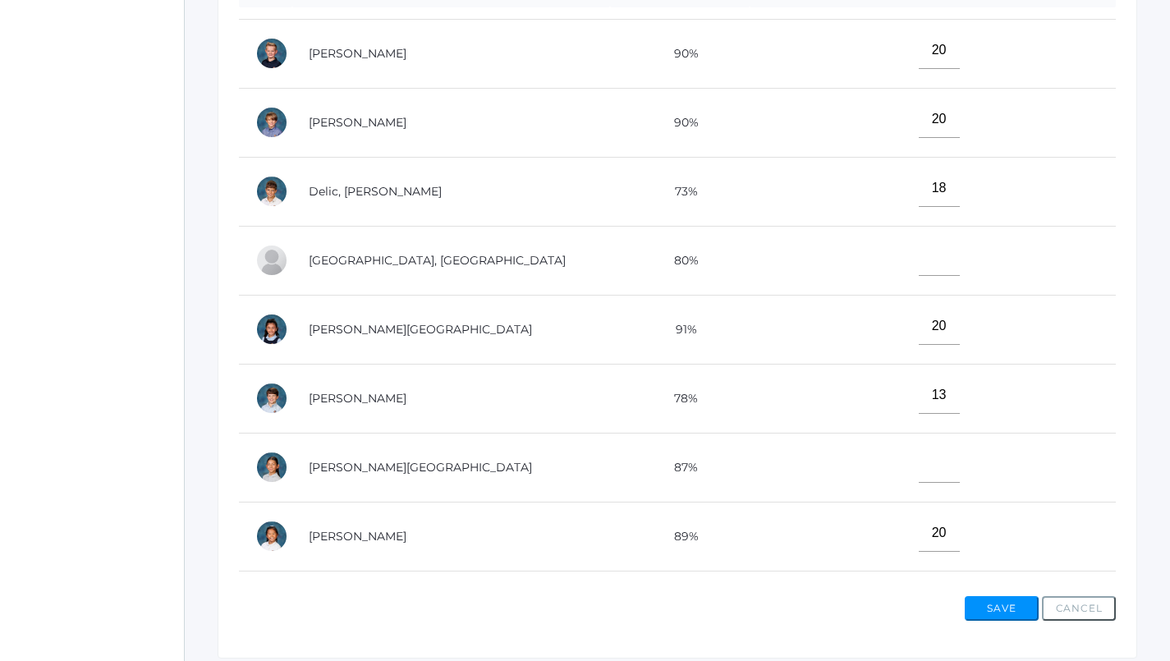
type input"] "10"
click at [919, 463] on input"] "text" at bounding box center [939, 464] width 41 height 37
type input"] "20"
click at [1000, 596] on button "Save" at bounding box center [1002, 608] width 74 height 25
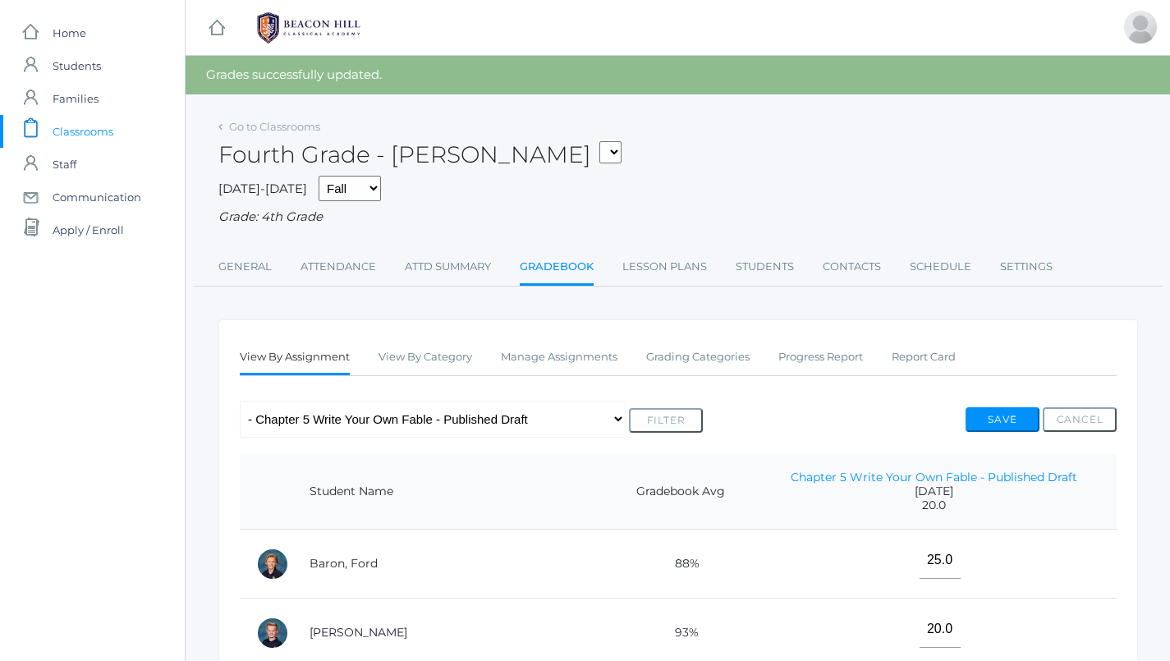
click at [358, 278] on li "Attendance" at bounding box center [338, 267] width 76 height 35
click at [358, 268] on link "Attendance" at bounding box center [338, 266] width 76 height 33
